Goal: Task Accomplishment & Management: Use online tool/utility

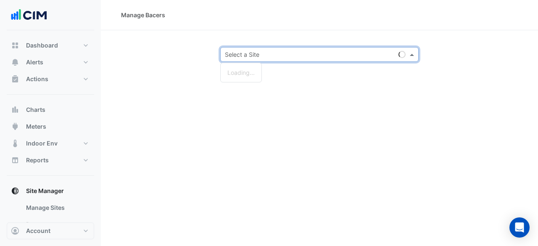
click at [286, 56] on input "text" at bounding box center [311, 54] width 172 height 9
click at [240, 58] on input "text" at bounding box center [311, 54] width 172 height 9
type input "*********"
click at [265, 76] on div "[STREET_ADDRESS][PERSON_NAME]" at bounding box center [279, 72] width 116 height 12
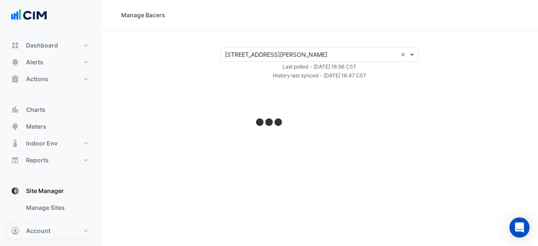
select select "***"
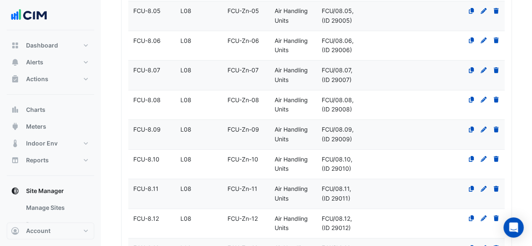
scroll to position [3652, 0]
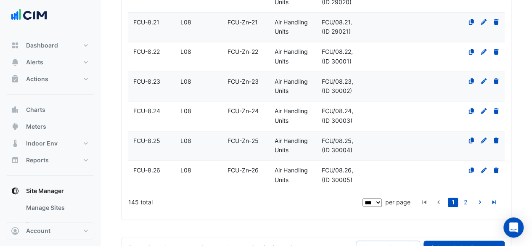
click at [452, 241] on link "Commission Favourites" at bounding box center [465, 248] width 82 height 15
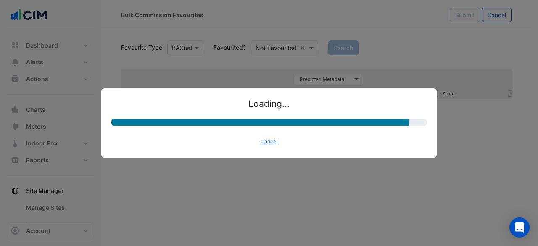
click at [286, 49] on ngb-modal-window "Loading... Cancel" at bounding box center [269, 123] width 538 height 246
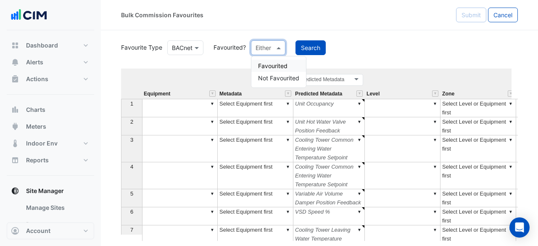
click at [279, 46] on span at bounding box center [280, 47] width 11 height 9
click at [323, 23] on div "Bulk Commission Favourites Submit Cancel" at bounding box center [320, 15] width 438 height 30
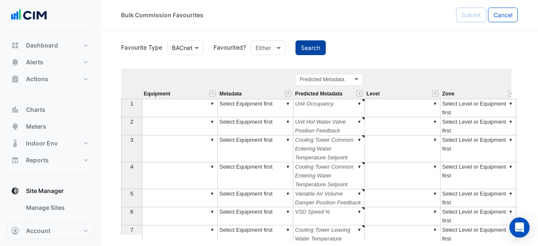
click at [306, 53] on button "Search" at bounding box center [311, 47] width 30 height 15
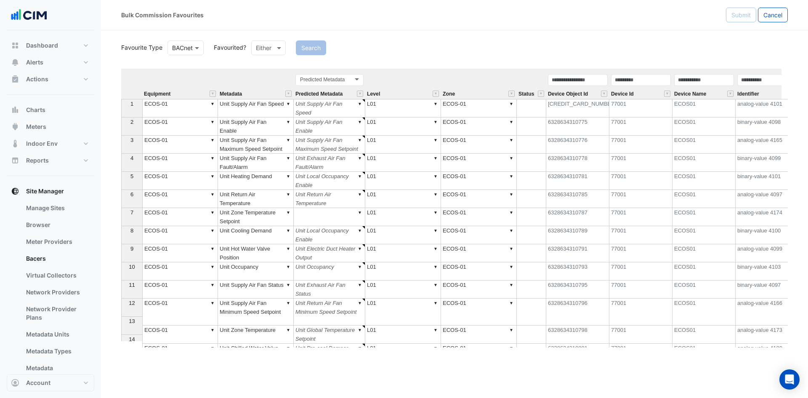
click at [273, 53] on div "Either" at bounding box center [268, 47] width 34 height 15
click at [275, 62] on div "Favourited" at bounding box center [279, 66] width 55 height 12
click at [326, 49] on button "Search" at bounding box center [332, 47] width 30 height 15
click at [214, 92] on button "" at bounding box center [213, 93] width 6 height 6
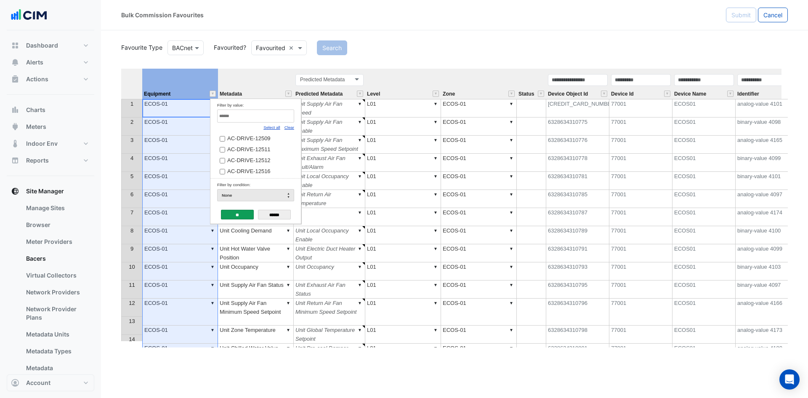
click at [289, 128] on link "Clear" at bounding box center [289, 127] width 10 height 5
click at [271, 121] on input "Filter by value:" at bounding box center [255, 115] width 77 height 13
click at [272, 126] on link "Select all" at bounding box center [271, 127] width 17 height 5
type input "**"
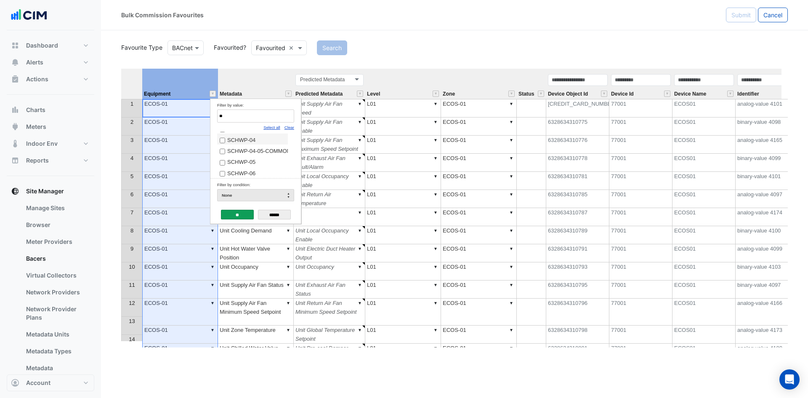
click at [265, 141] on label "SCHWP-04" at bounding box center [253, 139] width 66 height 9
click at [251, 154] on span "SCHWP-04-05-COMMON" at bounding box center [259, 151] width 64 height 6
click at [244, 165] on span "SCHWP-05" at bounding box center [241, 162] width 28 height 6
click at [239, 176] on span "SCHWP-06" at bounding box center [241, 173] width 28 height 6
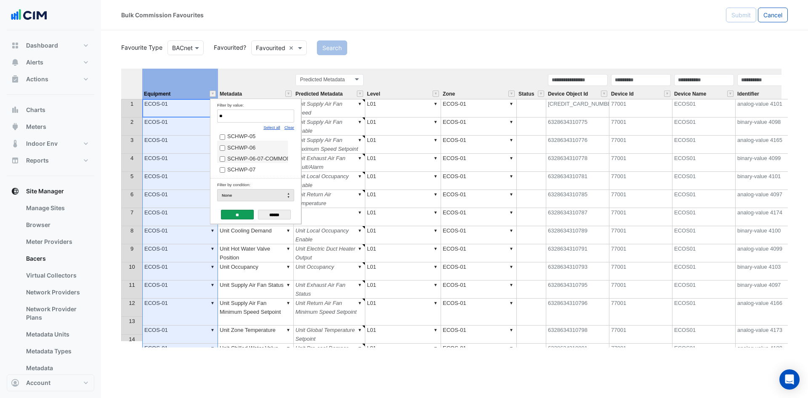
click at [250, 162] on span "SCHWP-06-07-COMMON" at bounding box center [259, 158] width 64 height 6
click at [239, 179] on td "Filter by condition: None" at bounding box center [255, 191] width 90 height 26
click at [242, 172] on span "SCHWP-07" at bounding box center [241, 169] width 28 height 6
click at [238, 212] on input "**" at bounding box center [237, 215] width 33 height 10
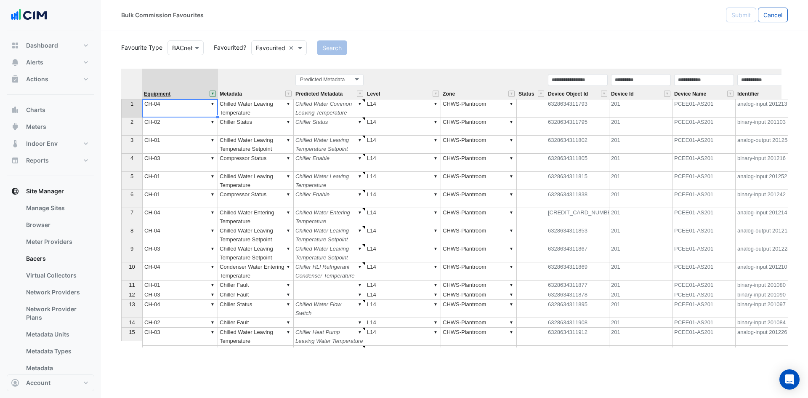
click at [154, 97] on span "Equipment" at bounding box center [157, 93] width 27 height 5
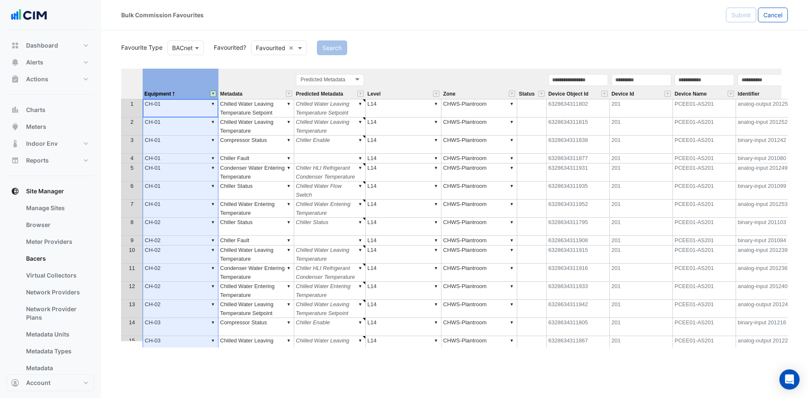
scroll to position [0, 270]
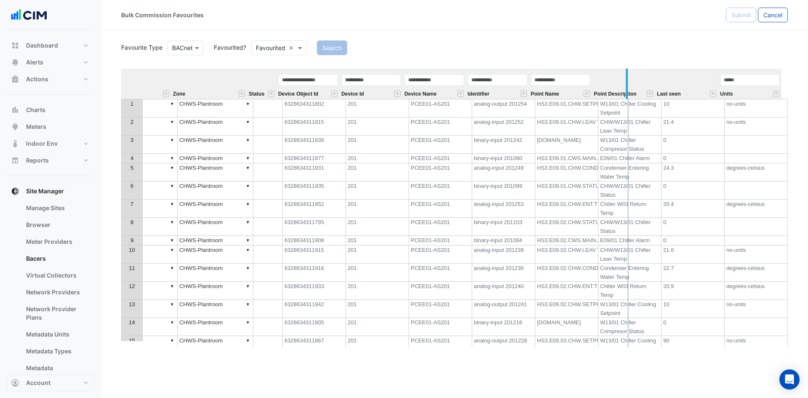
drag, startPoint x: 589, startPoint y: 83, endPoint x: 626, endPoint y: 83, distance: 36.2
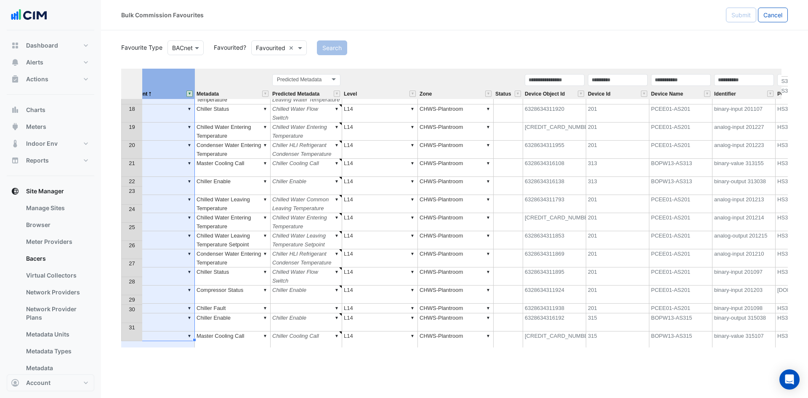
scroll to position [0, 0]
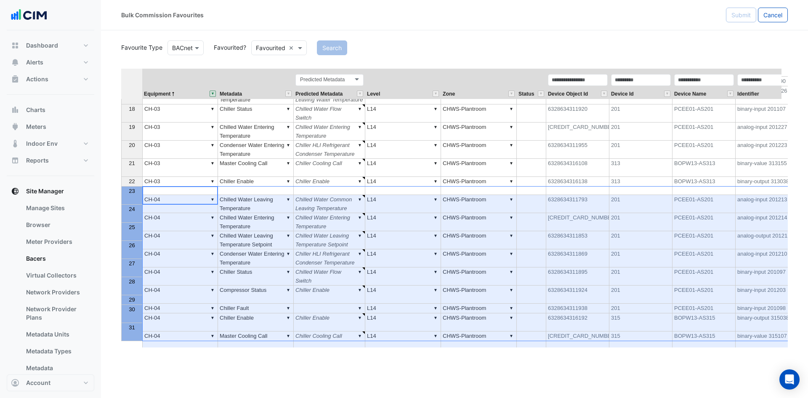
drag, startPoint x: 133, startPoint y: 200, endPoint x: 161, endPoint y: 338, distance: 140.3
click at [159, 246] on div "Equipment Metadata Predicted Metadata Level Zone Status Device Object Id Device…" at bounding box center [454, 208] width 666 height 278
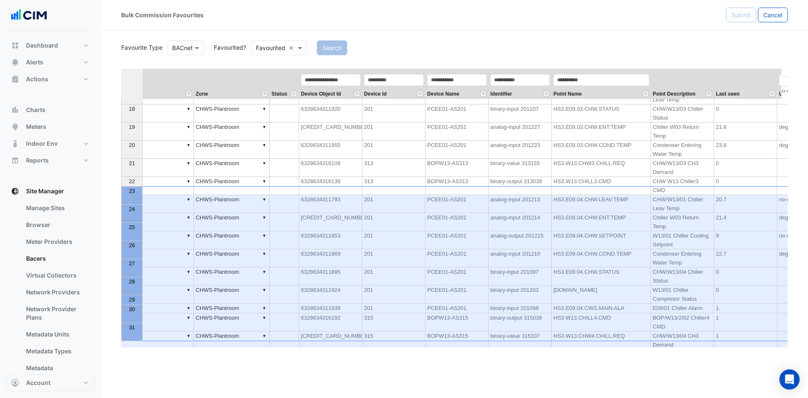
click at [133, 193] on span "23" at bounding box center [132, 191] width 6 height 6
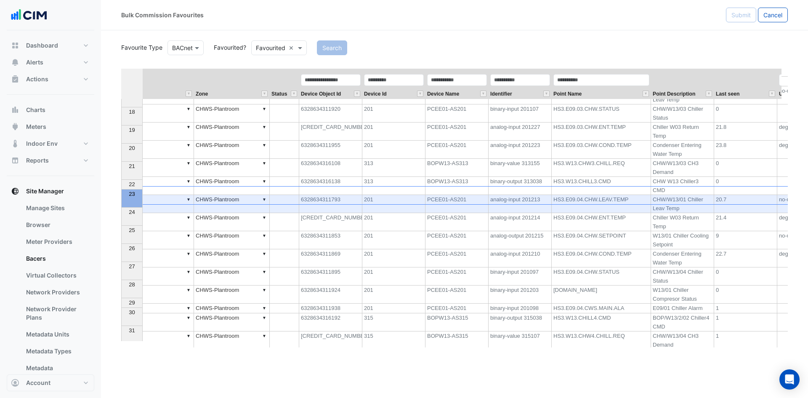
scroll to position [277, 0]
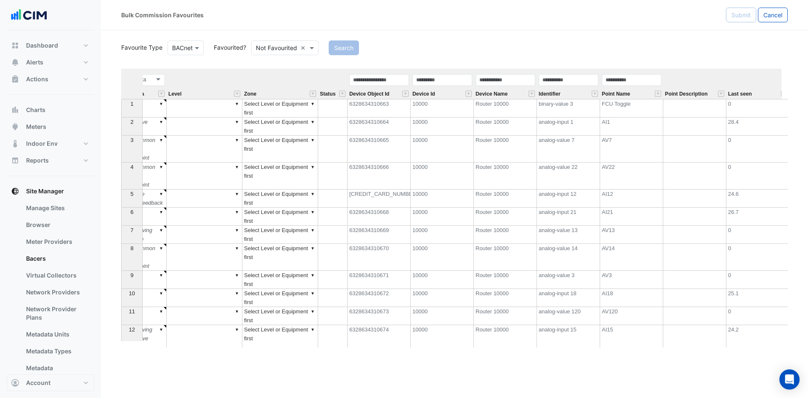
scroll to position [0, 270]
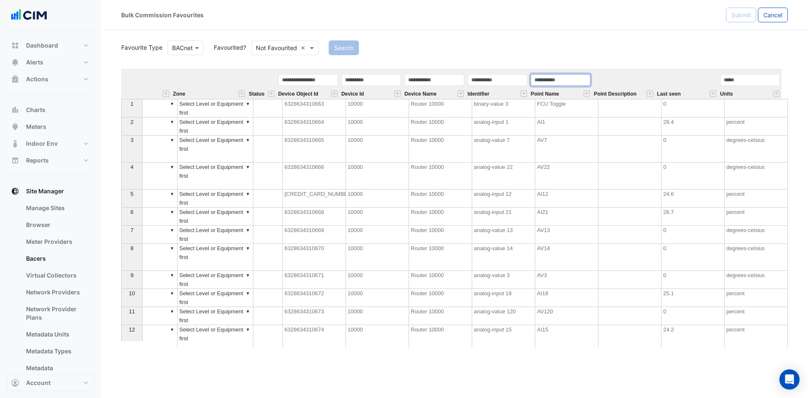
click at [538, 80] on input "text" at bounding box center [560, 80] width 60 height 12
type input "***"
click at [353, 52] on button "Search" at bounding box center [344, 47] width 30 height 15
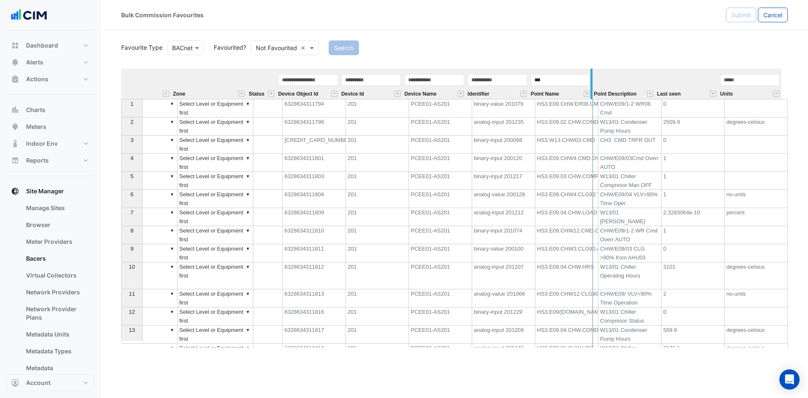
drag, startPoint x: 589, startPoint y: 76, endPoint x: 647, endPoint y: 72, distance: 57.4
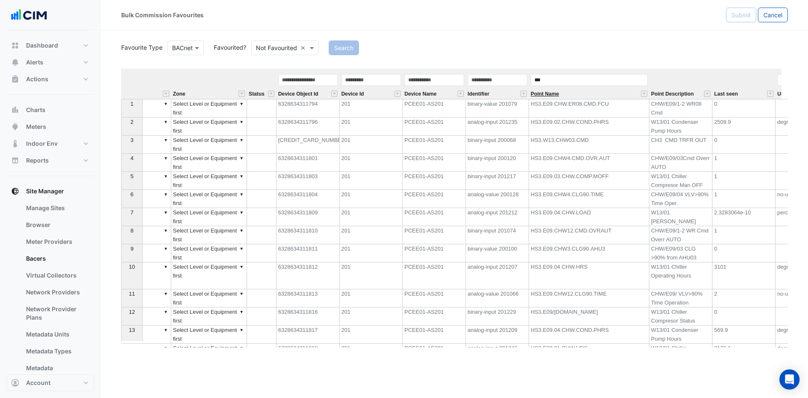
click at [538, 94] on span "Point Name" at bounding box center [544, 93] width 28 height 5
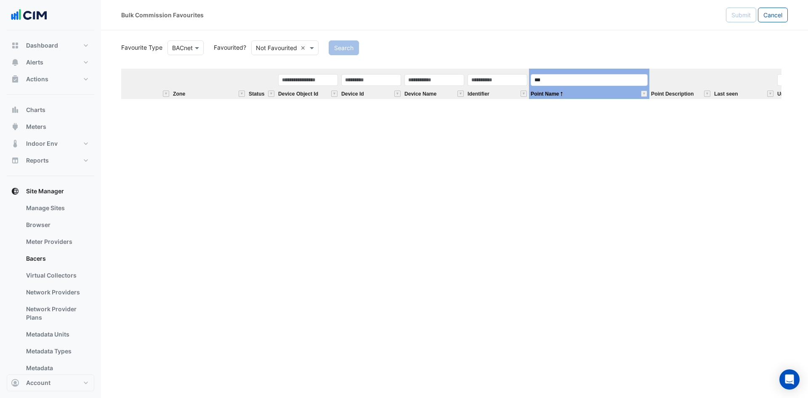
scroll to position [3580, 0]
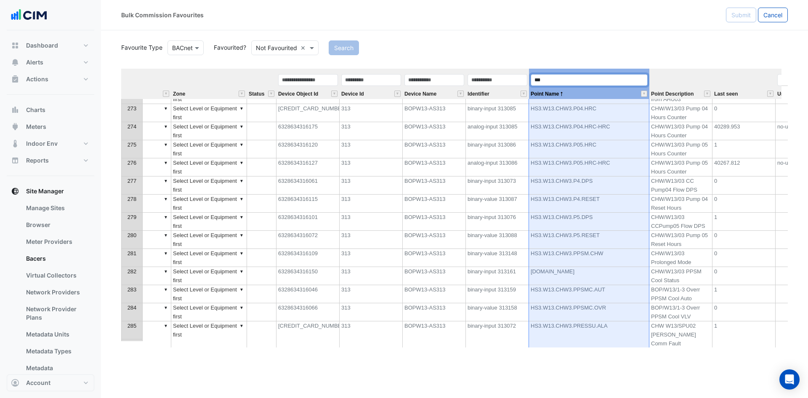
click at [538, 84] on input "***" at bounding box center [588, 80] width 117 height 12
type input "****"
click at [350, 46] on button "Search" at bounding box center [344, 47] width 30 height 15
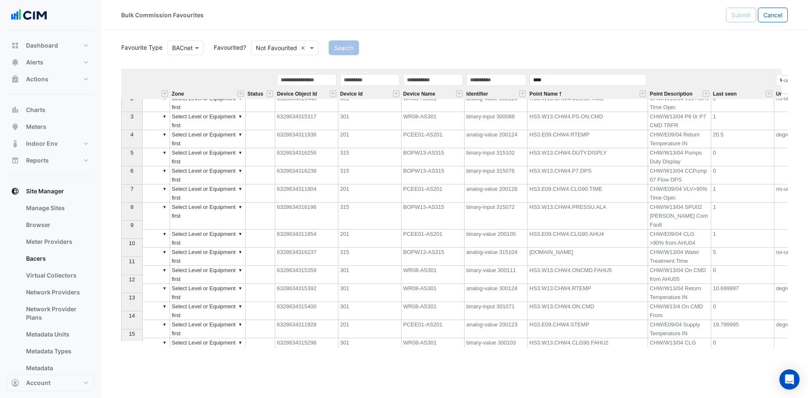
scroll to position [42, 0]
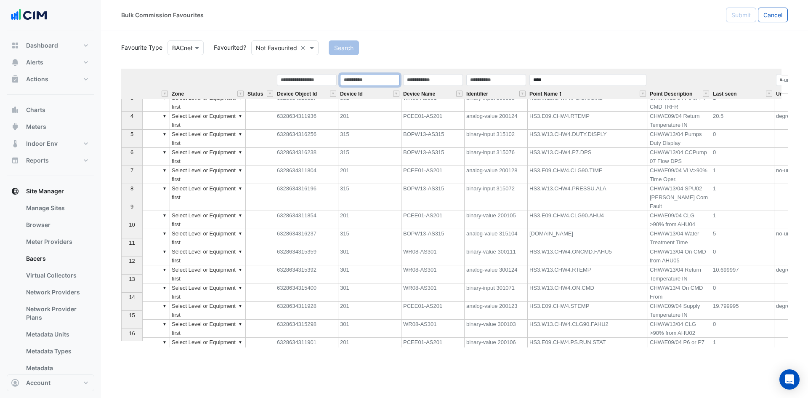
click at [361, 80] on input "text" at bounding box center [370, 80] width 60 height 12
type input "***"
click at [333, 46] on button "Search" at bounding box center [344, 47] width 30 height 15
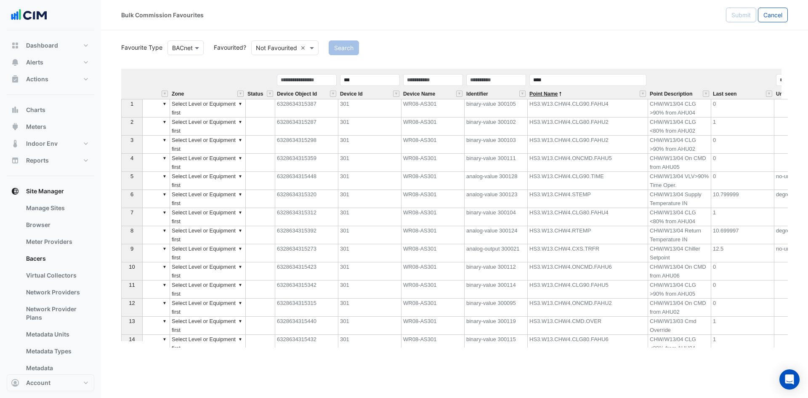
click at [538, 94] on span "Point Name" at bounding box center [543, 93] width 28 height 5
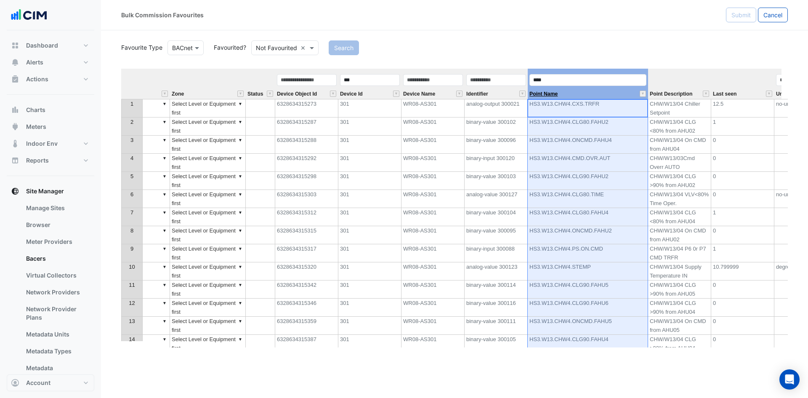
click at [538, 94] on span "Point Name" at bounding box center [543, 93] width 28 height 5
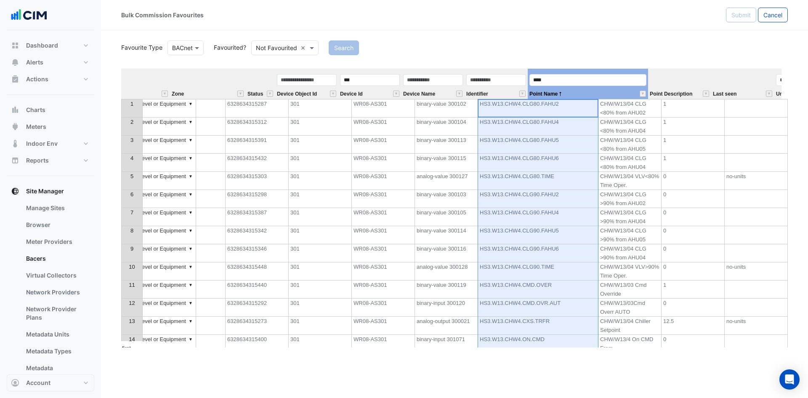
scroll to position [0, 327]
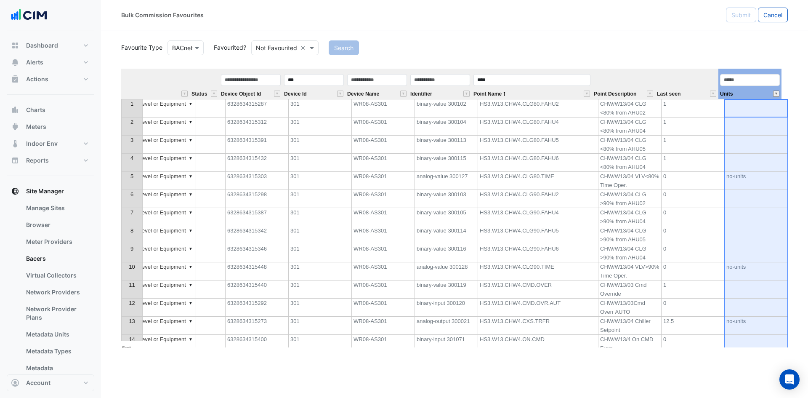
click at [538, 94] on button "" at bounding box center [776, 93] width 6 height 6
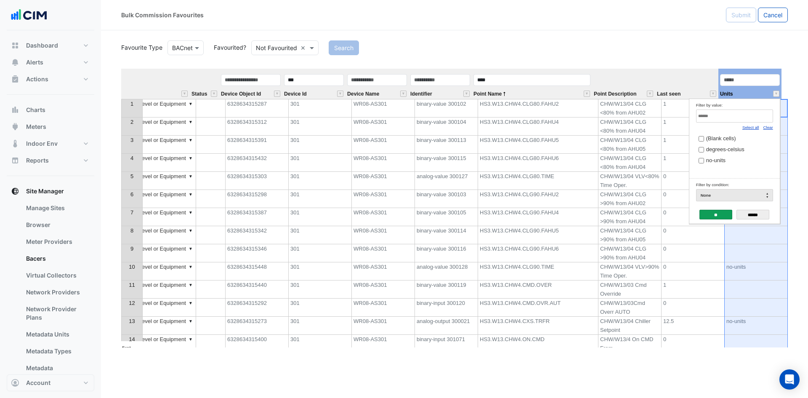
click at [538, 128] on link "Clear" at bounding box center [768, 127] width 10 height 5
click at [538, 152] on span "degrees-celsius" at bounding box center [725, 149] width 38 height 6
click at [538, 216] on input "**" at bounding box center [715, 215] width 33 height 10
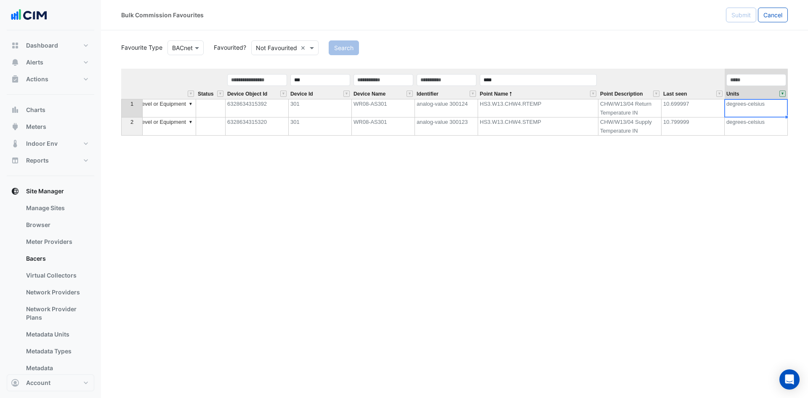
scroll to position [0, 321]
